Goal: Information Seeking & Learning: Learn about a topic

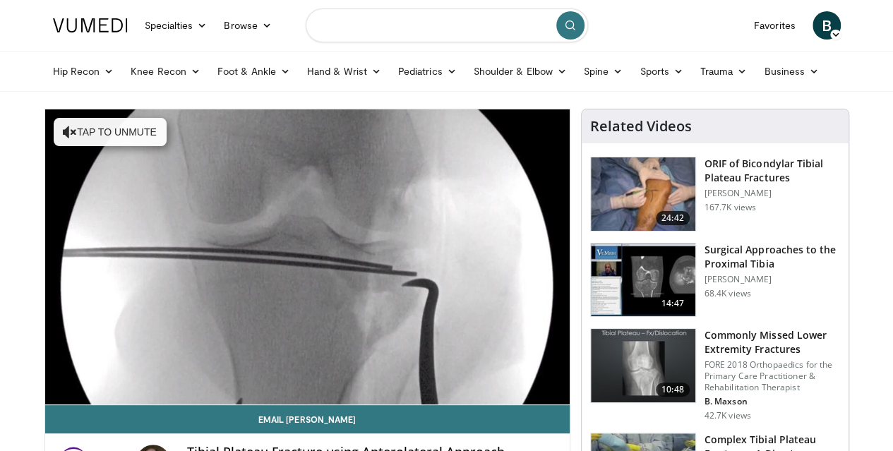
click at [364, 18] on input "Search topics, interventions" at bounding box center [447, 25] width 282 height 34
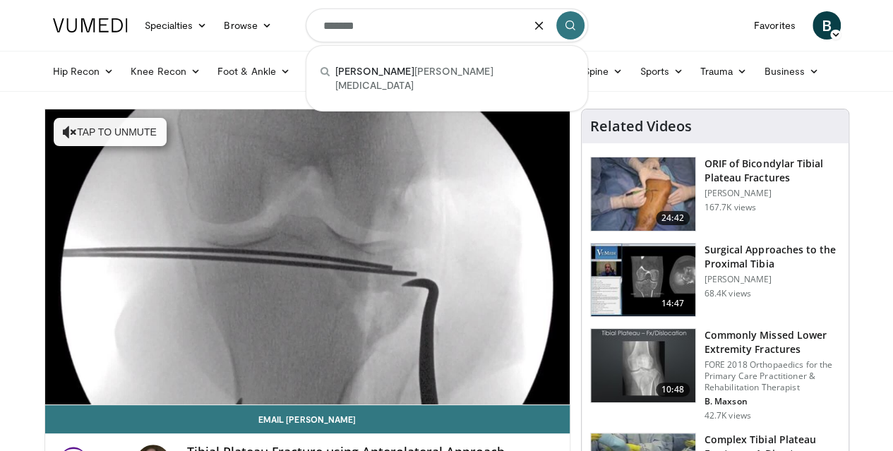
type input "******"
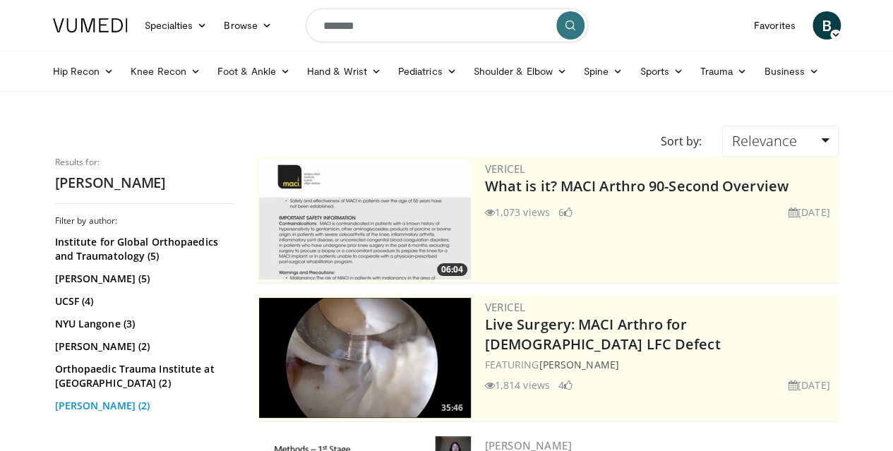
click at [77, 402] on link "[PERSON_NAME] (2)" at bounding box center [143, 406] width 176 height 14
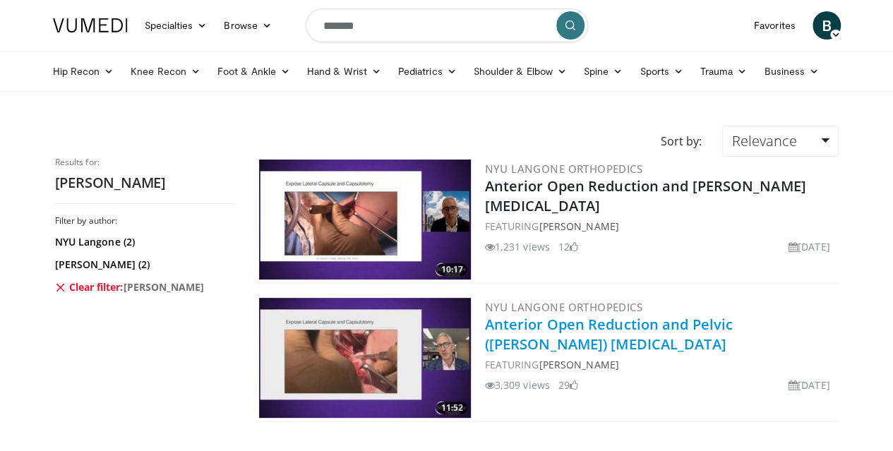
click at [540, 326] on link "Anterior Open Reduction and Pelvic ([PERSON_NAME]) [MEDICAL_DATA]" at bounding box center [609, 334] width 248 height 39
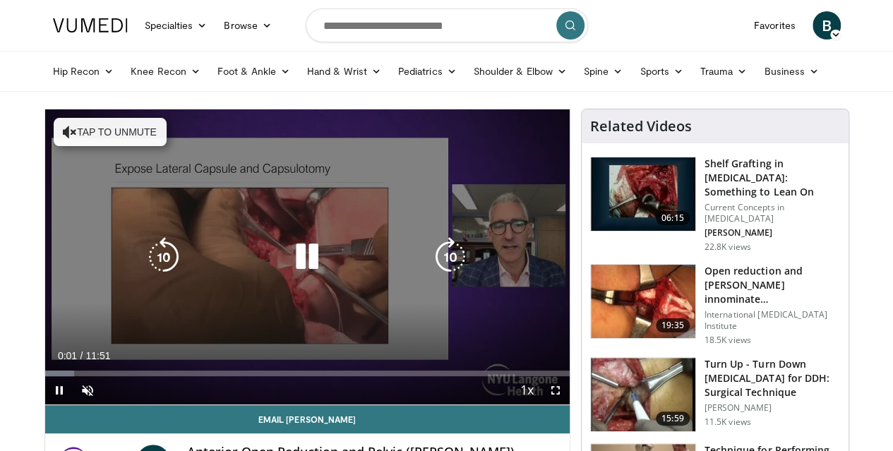
click at [294, 263] on icon "Video Player" at bounding box center [307, 257] width 40 height 40
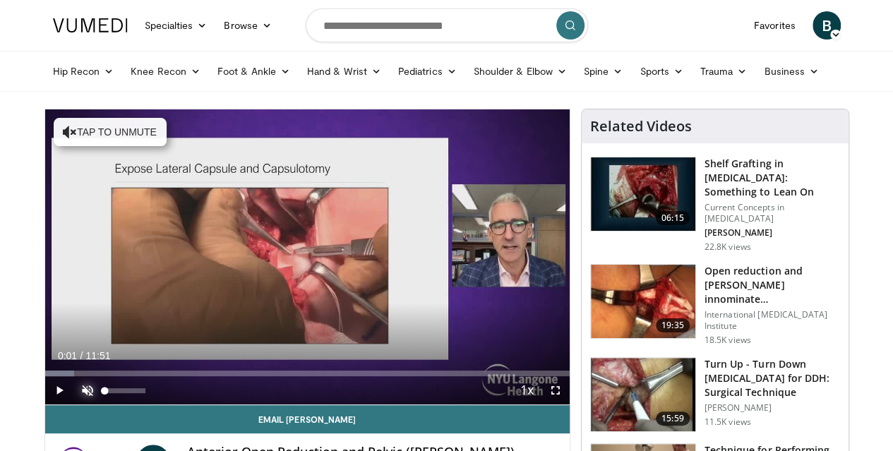
click at [73, 404] on span "Video Player" at bounding box center [87, 390] width 28 height 28
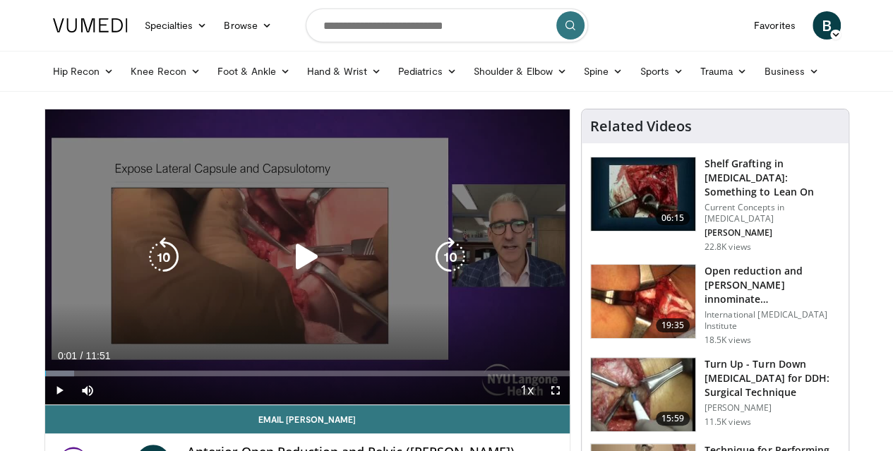
click at [288, 268] on icon "Video Player" at bounding box center [307, 257] width 40 height 40
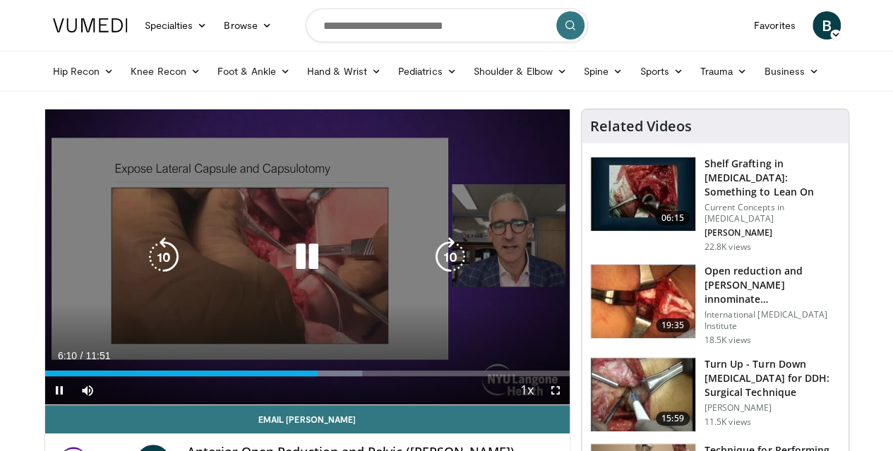
click at [301, 268] on icon "Video Player" at bounding box center [307, 257] width 40 height 40
click at [289, 266] on icon "Video Player" at bounding box center [307, 257] width 40 height 40
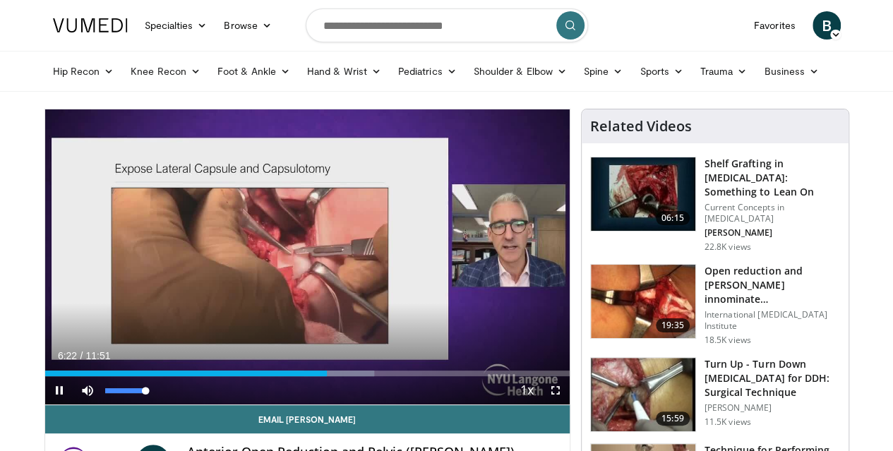
click at [119, 404] on div "Mute 100%" at bounding box center [122, 390] width 99 height 28
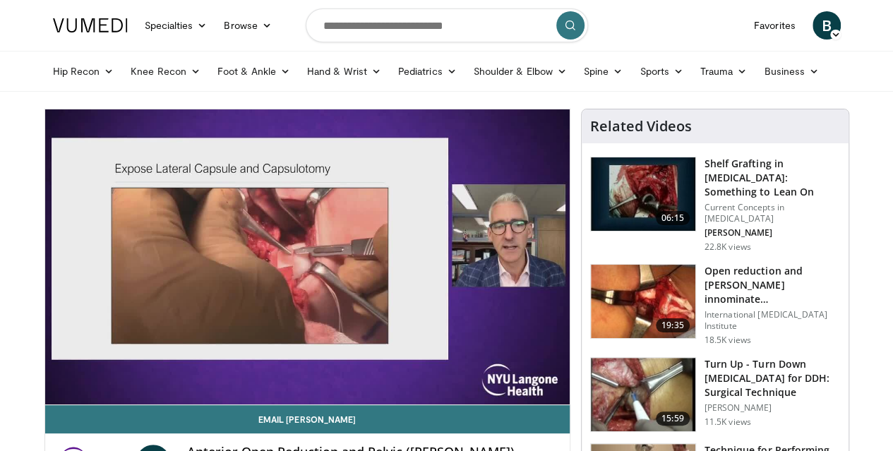
click at [840, 301] on div "Open reduction and [PERSON_NAME] innominate [MEDICAL_DATA] International [MEDIC…" at bounding box center [772, 305] width 136 height 82
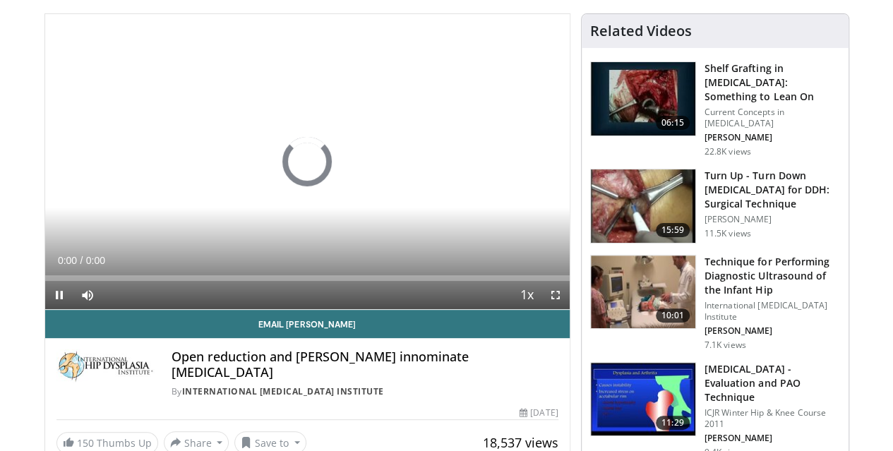
scroll to position [141, 0]
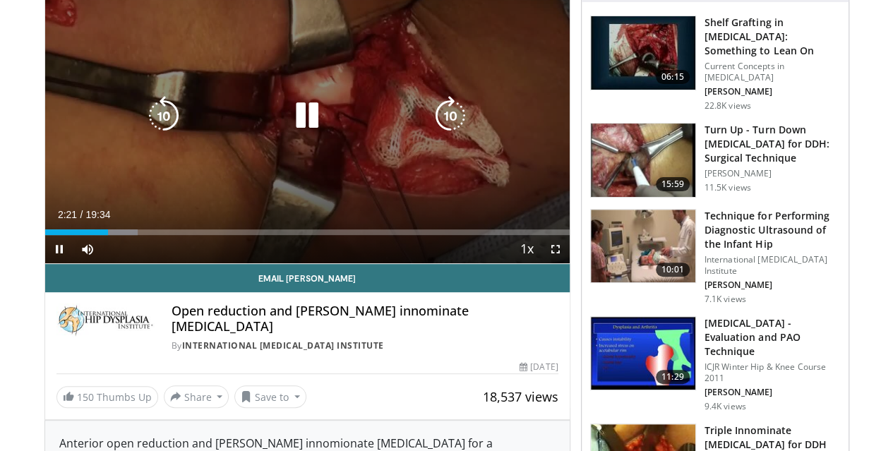
click at [302, 126] on icon "Video Player" at bounding box center [307, 116] width 40 height 40
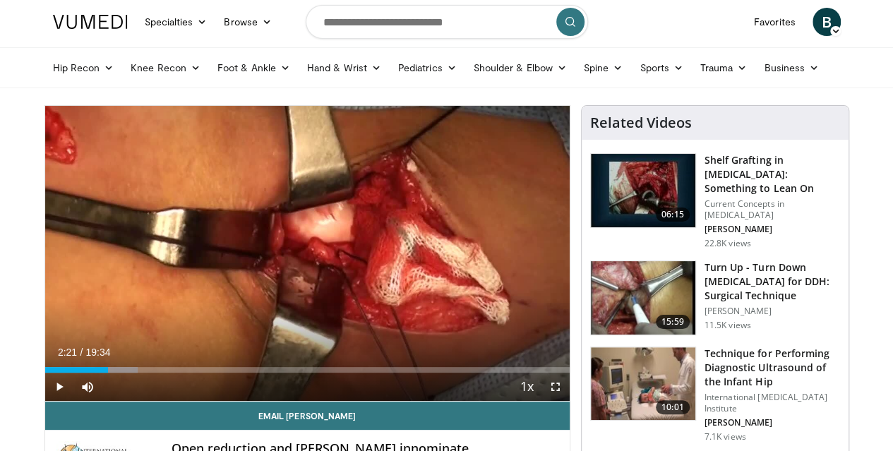
scroll to position [0, 0]
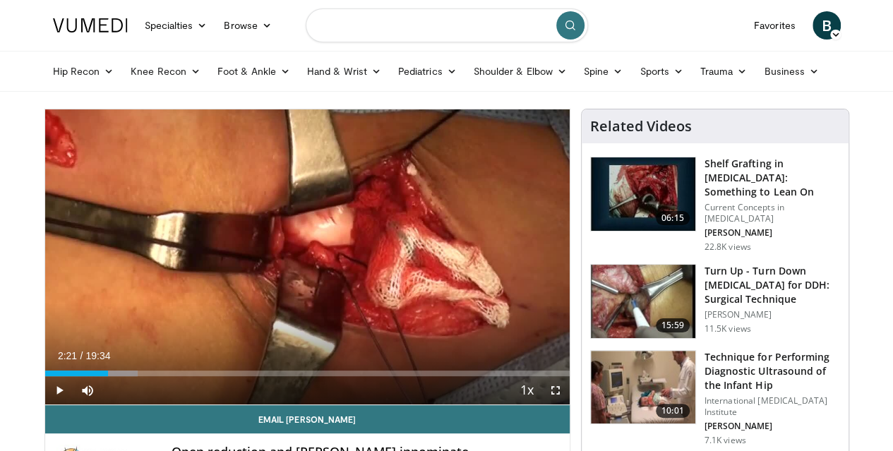
click at [468, 20] on input "Search topics, interventions" at bounding box center [447, 25] width 282 height 34
type input "**********"
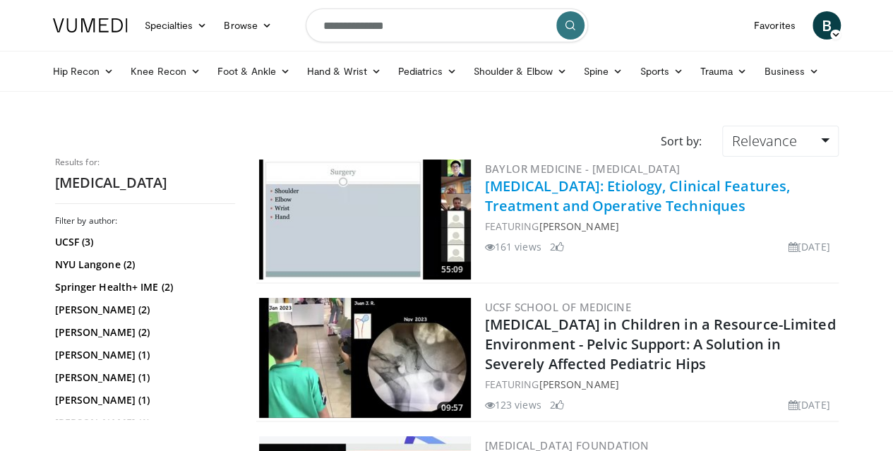
click at [536, 191] on link "[MEDICAL_DATA]: Etiology, Clinical Features, Treatment and Operative Techniques" at bounding box center [637, 195] width 305 height 39
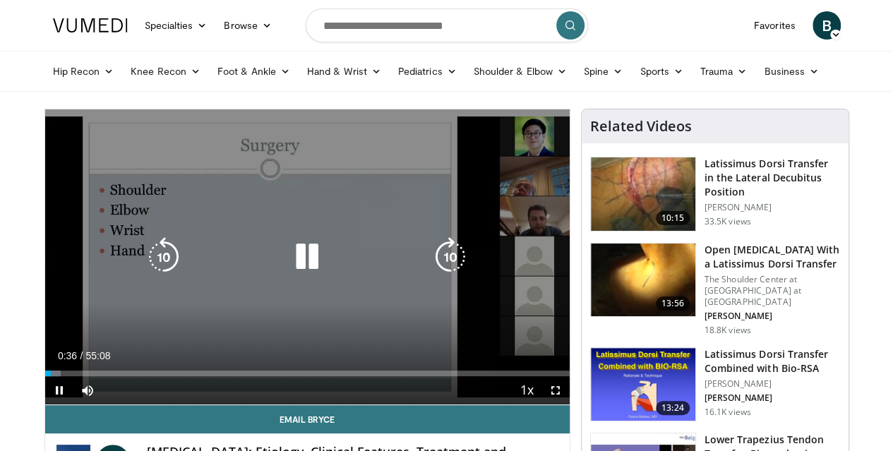
click at [302, 270] on icon "Video Player" at bounding box center [307, 257] width 40 height 40
